Goal: Find specific page/section: Find specific page/section

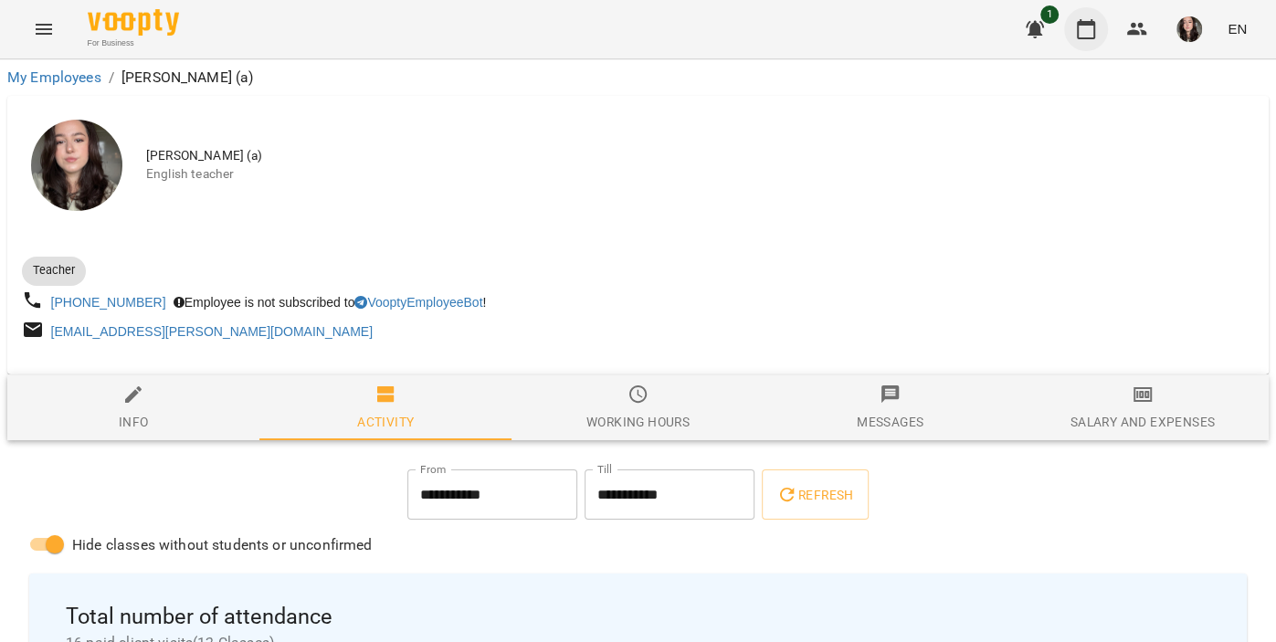
click at [1090, 34] on icon "button" at bounding box center [1086, 29] width 22 height 22
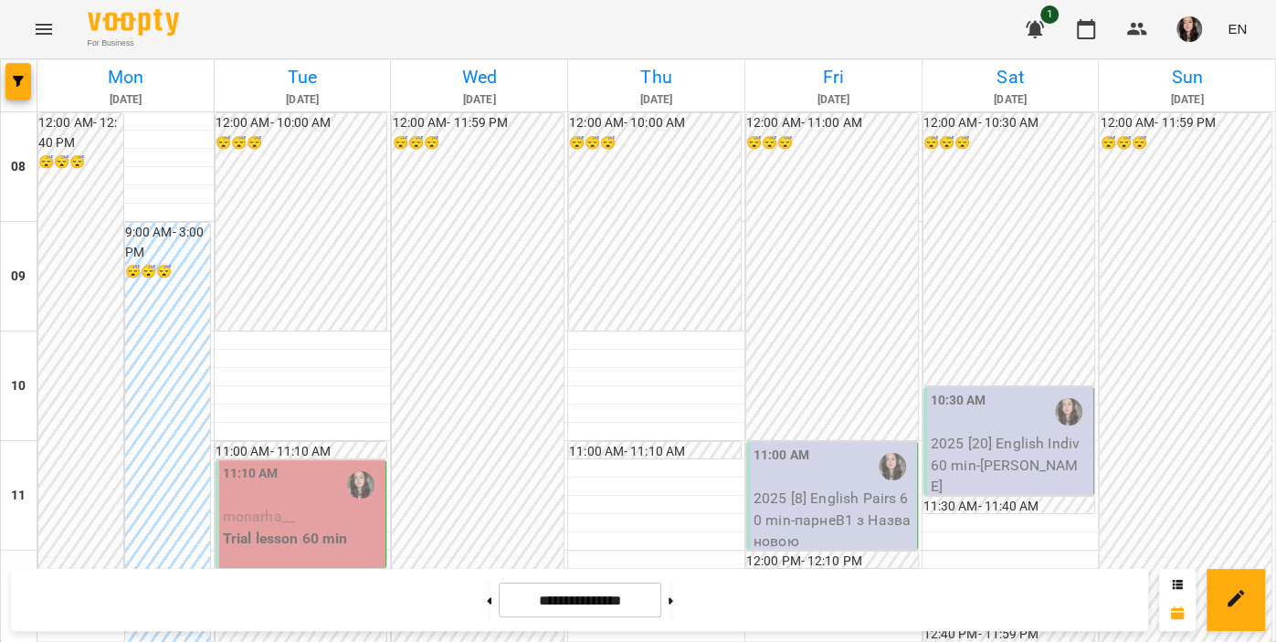
scroll to position [228, 0]
click at [227, 508] on span "monarha__" at bounding box center [259, 516] width 72 height 17
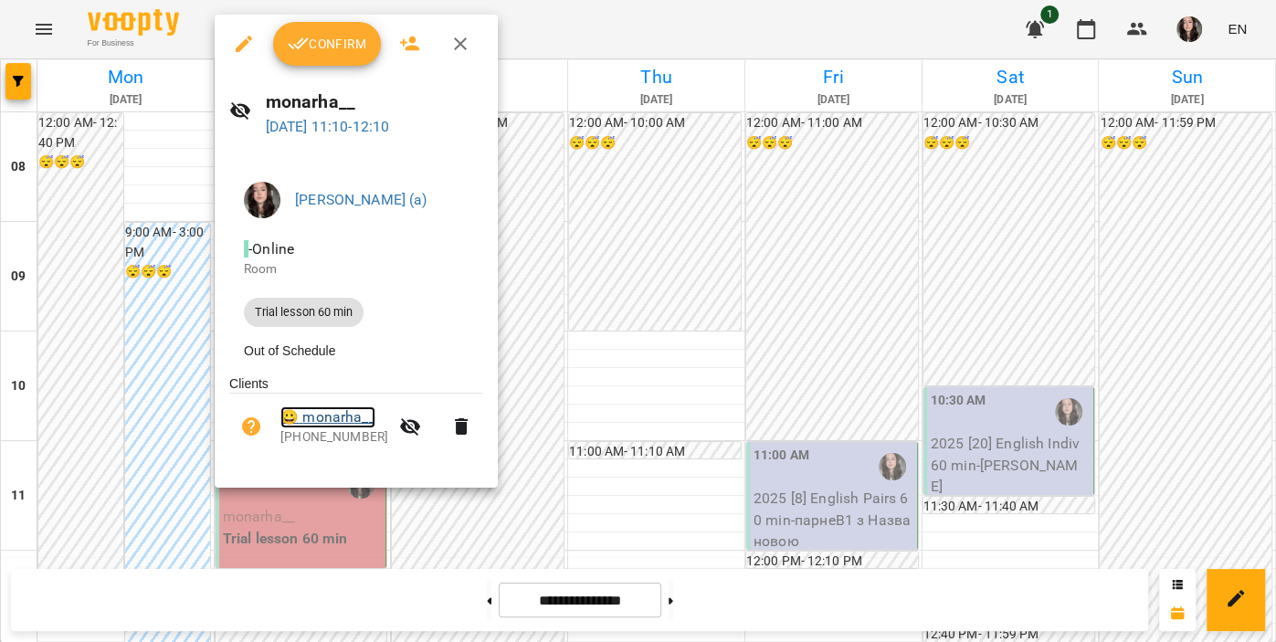
click at [326, 419] on link "😀 monarha__" at bounding box center [327, 417] width 95 height 22
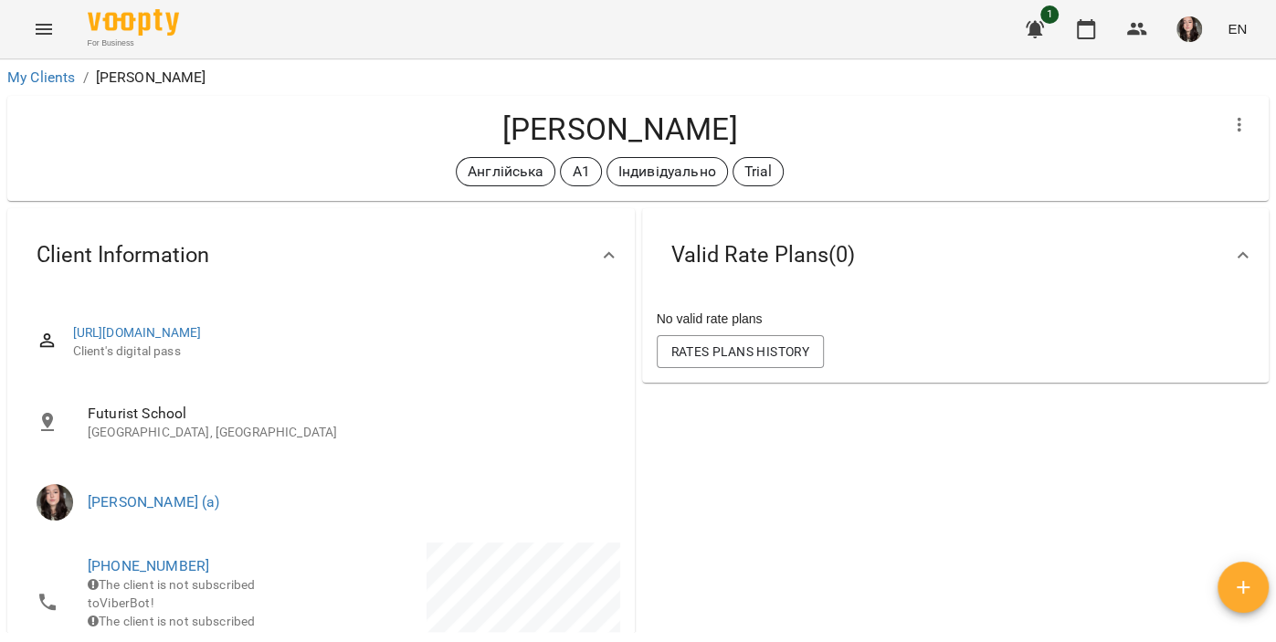
click at [506, 127] on h4 "[PERSON_NAME]" at bounding box center [620, 129] width 1196 height 37
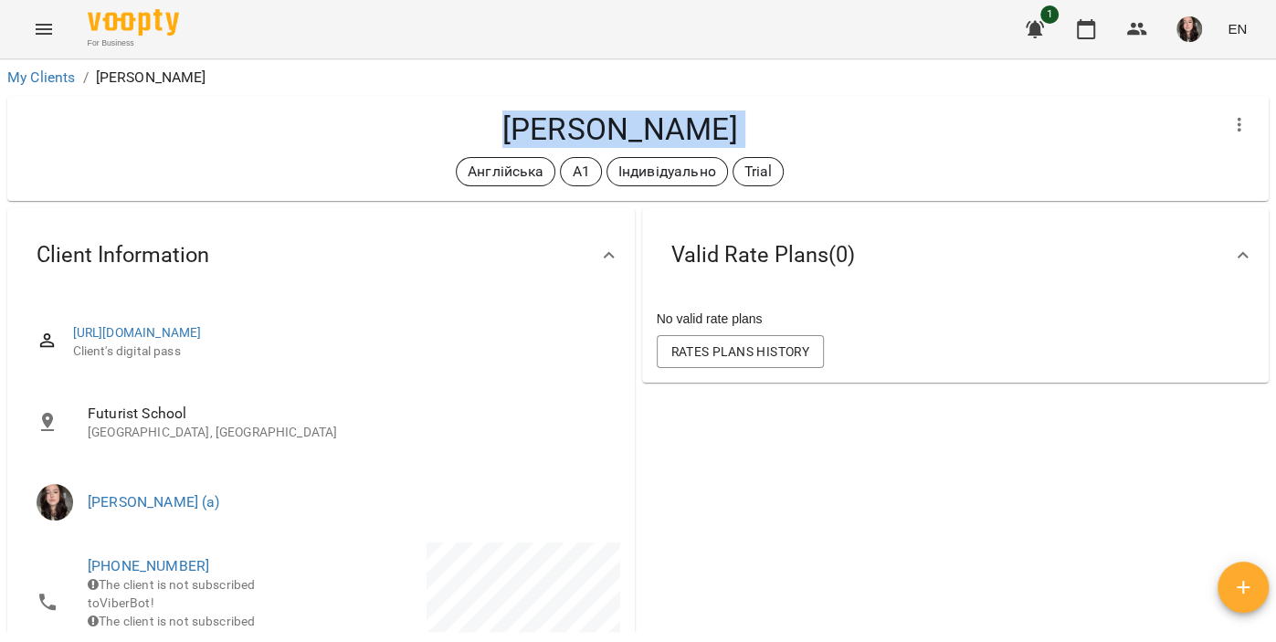
copy div "[PERSON_NAME] Англійська А1 Індивідуально Trial Valid Rate Plans ( 0 )"
